Goal: Task Accomplishment & Management: Use online tool/utility

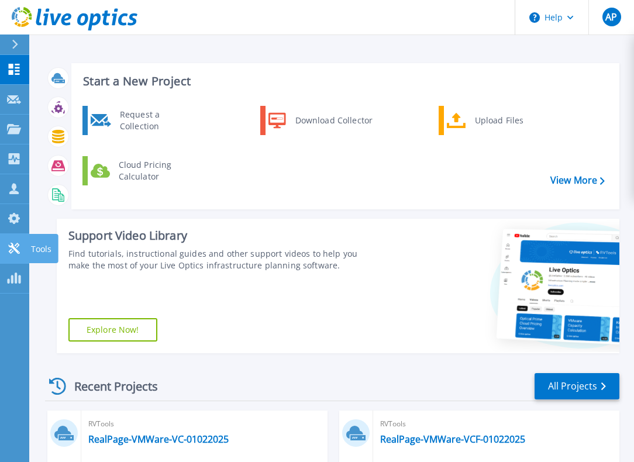
click at [18, 245] on icon at bounding box center [14, 248] width 14 height 11
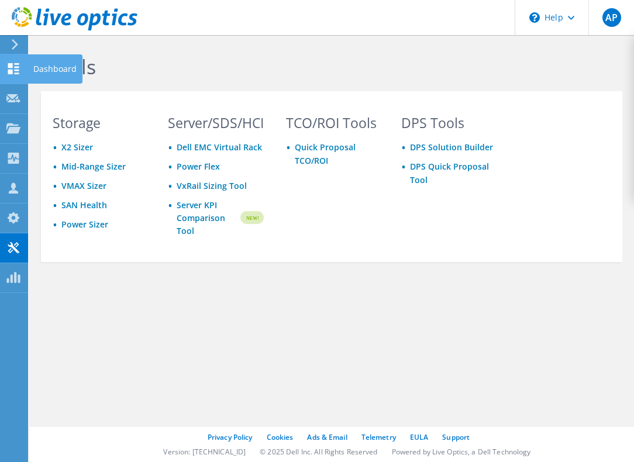
click at [16, 74] on div at bounding box center [13, 70] width 14 height 13
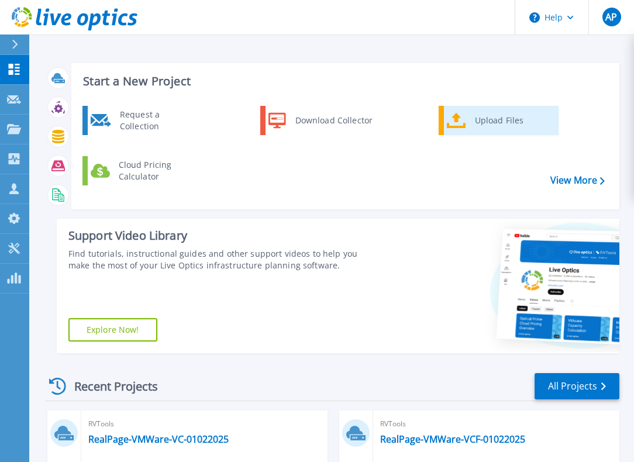
click at [480, 125] on div "Upload Files" at bounding box center [512, 120] width 87 height 23
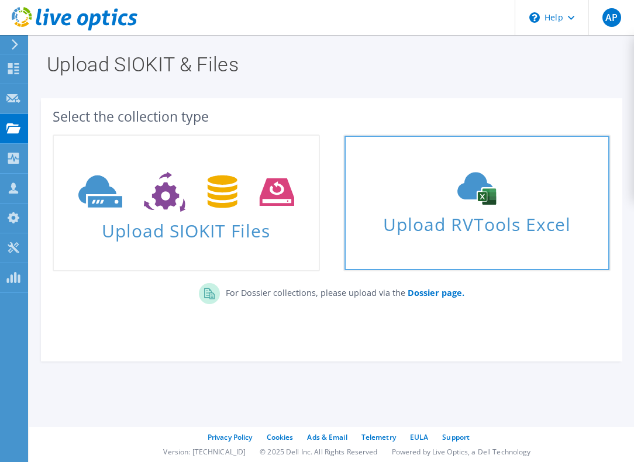
click at [408, 236] on link "Upload RVTools Excel" at bounding box center [476, 203] width 267 height 137
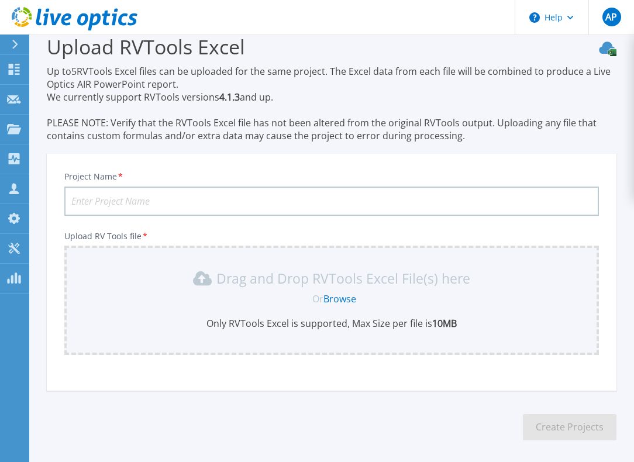
scroll to position [68, 0]
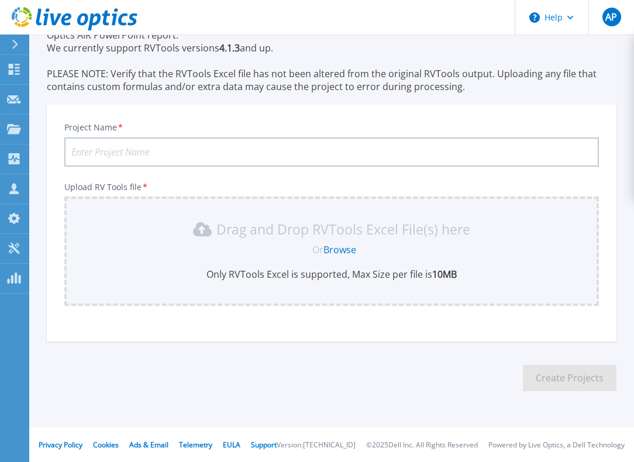
click at [108, 148] on input "Project Name *" at bounding box center [331, 151] width 535 height 29
type input "JCP"
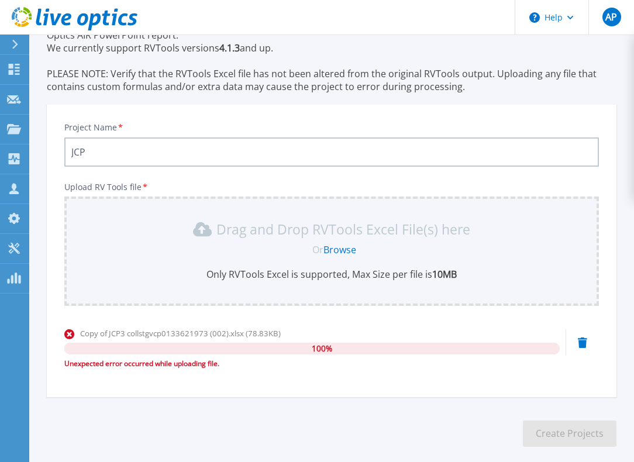
scroll to position [124, 0]
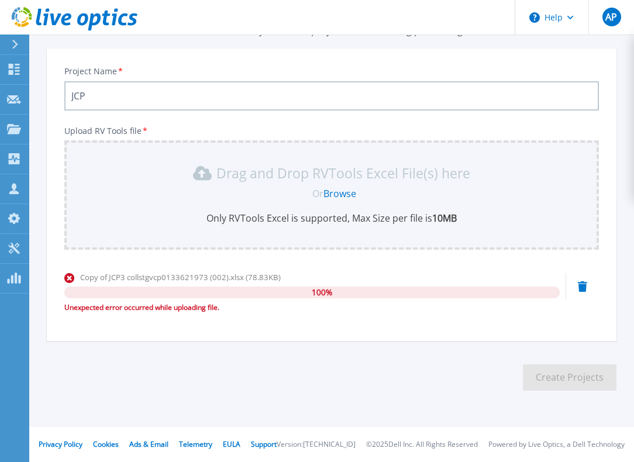
click at [580, 289] on icon at bounding box center [582, 286] width 9 height 11
click at [579, 287] on icon at bounding box center [582, 286] width 9 height 11
